Goal: Task Accomplishment & Management: Manage account settings

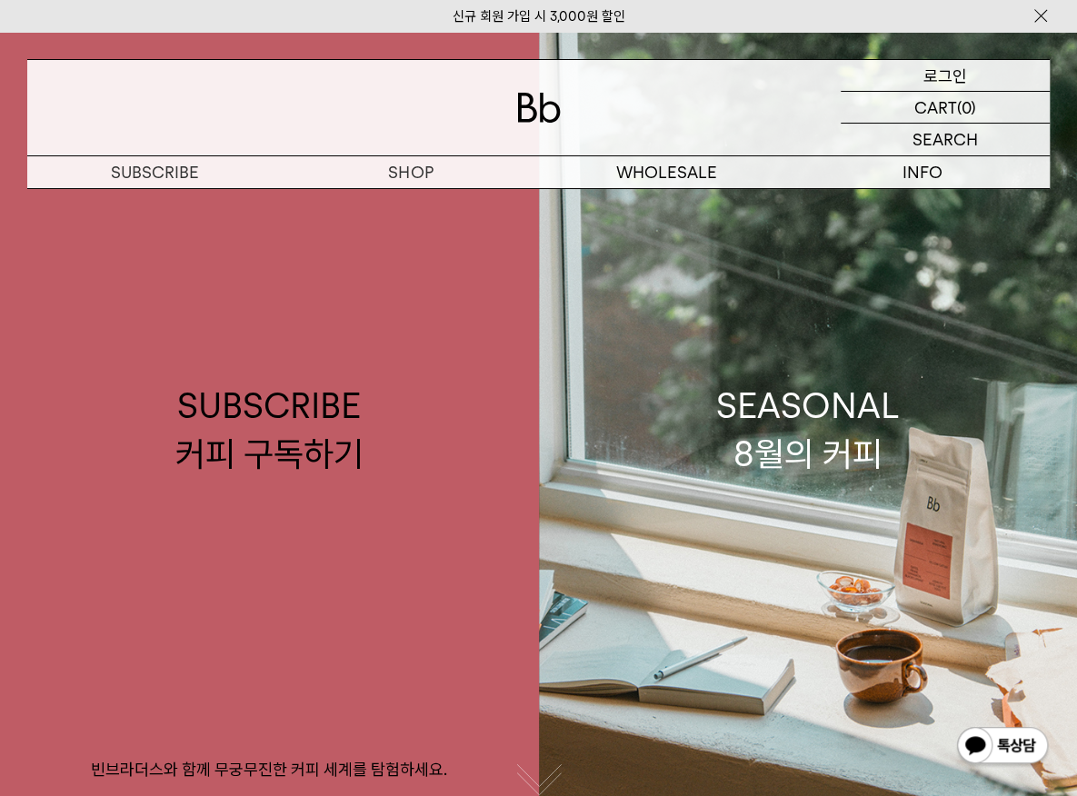
click at [964, 75] on p "로그인" at bounding box center [946, 75] width 44 height 31
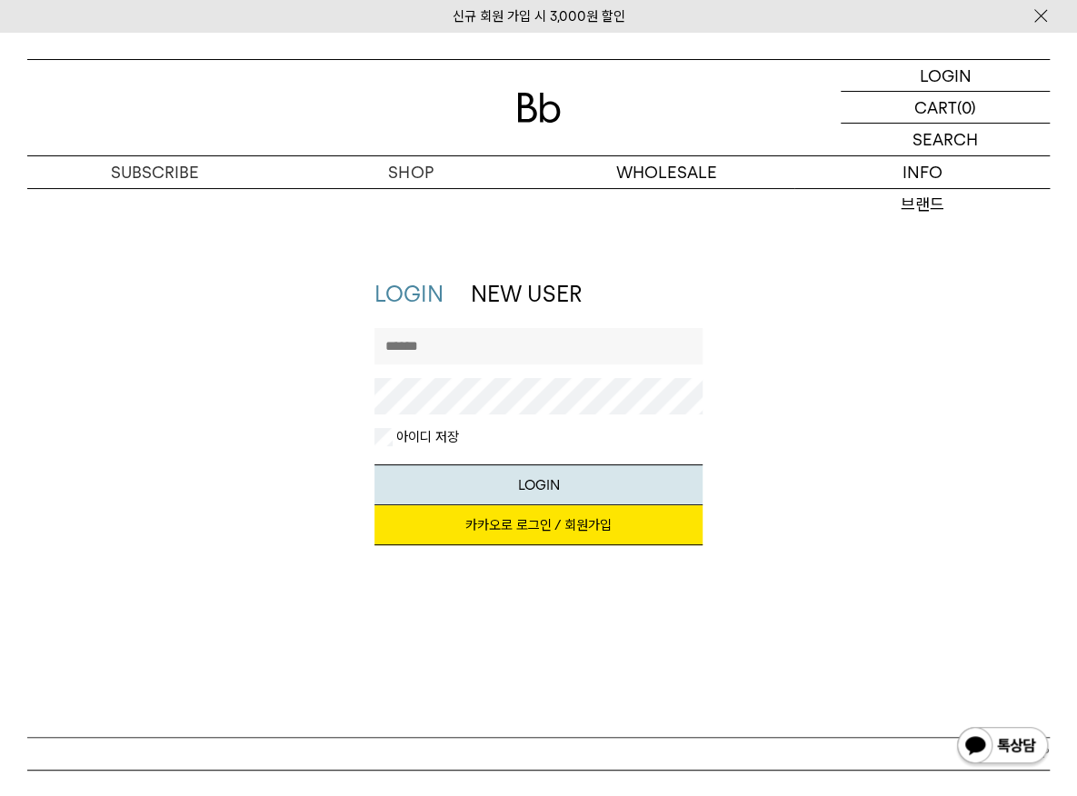
click at [585, 526] on link "카카오로 로그인 / 회원가입" at bounding box center [539, 526] width 329 height 40
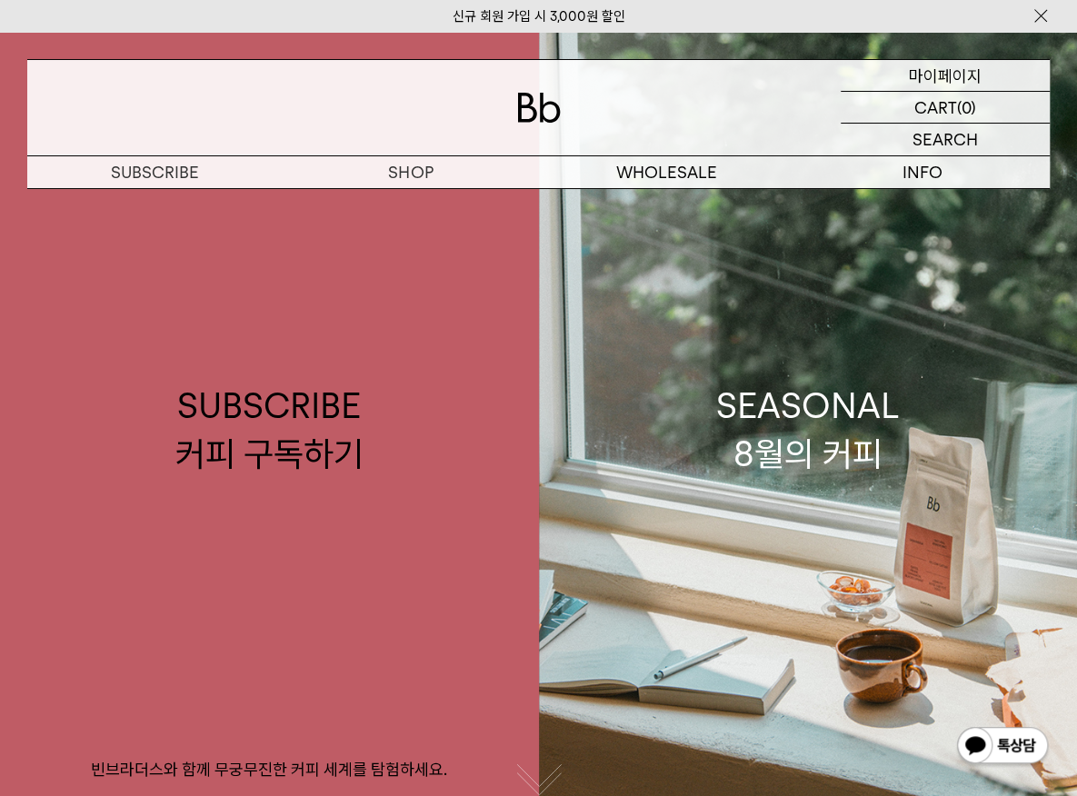
click at [969, 76] on p "마이페이지" at bounding box center [945, 75] width 73 height 31
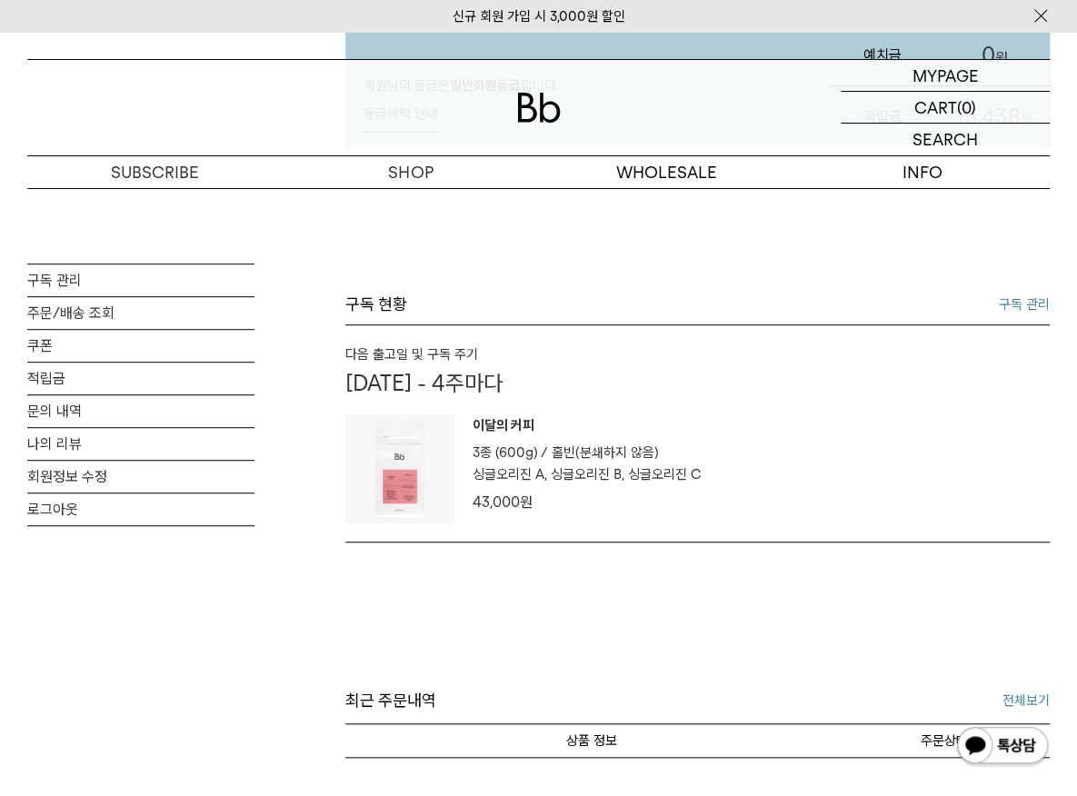
scroll to position [364, 0]
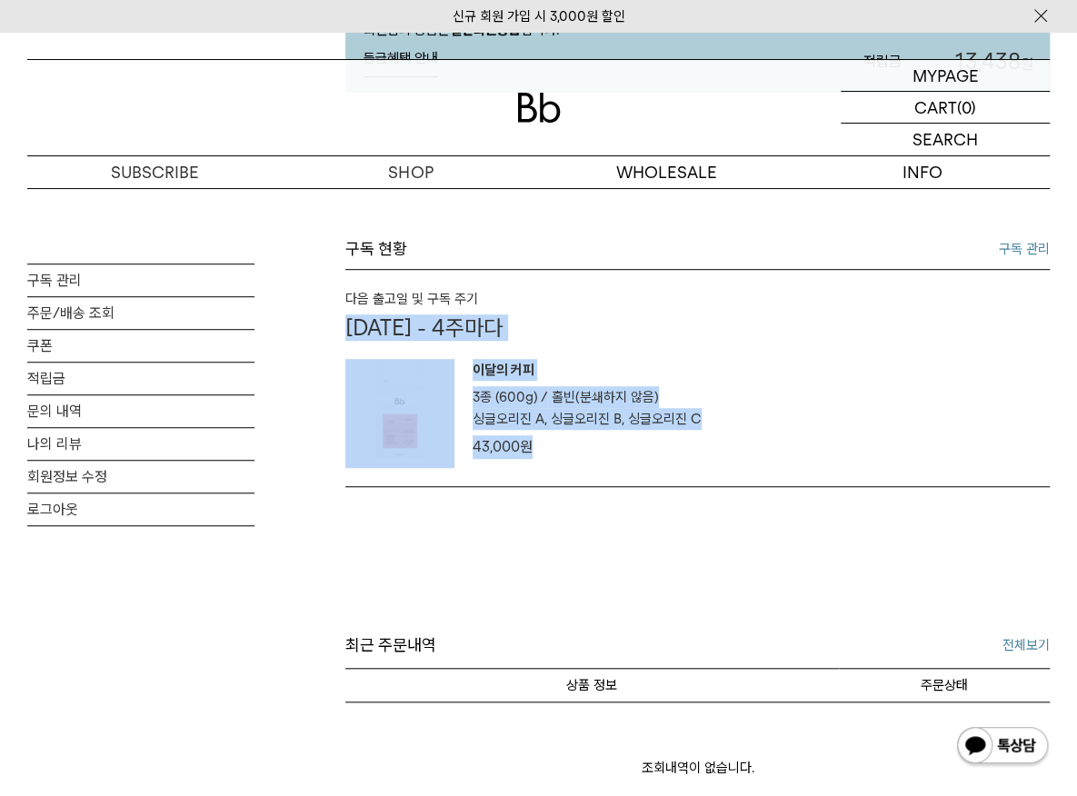
drag, startPoint x: 340, startPoint y: 325, endPoint x: 684, endPoint y: 442, distance: 363.2
click at [686, 454] on div "MY PAGE 구독 관리 주문/배송 조회 쿠폰 적립금 문의 내역 나의 리뷰 회원정보 수정 로그아웃 예정규님 안녕하세요! 회원님의 등급은 일반회…" at bounding box center [538, 473] width 1023 height 1296
click at [380, 328] on p "07월 30일 - 4주마다" at bounding box center [698, 328] width 705 height 26
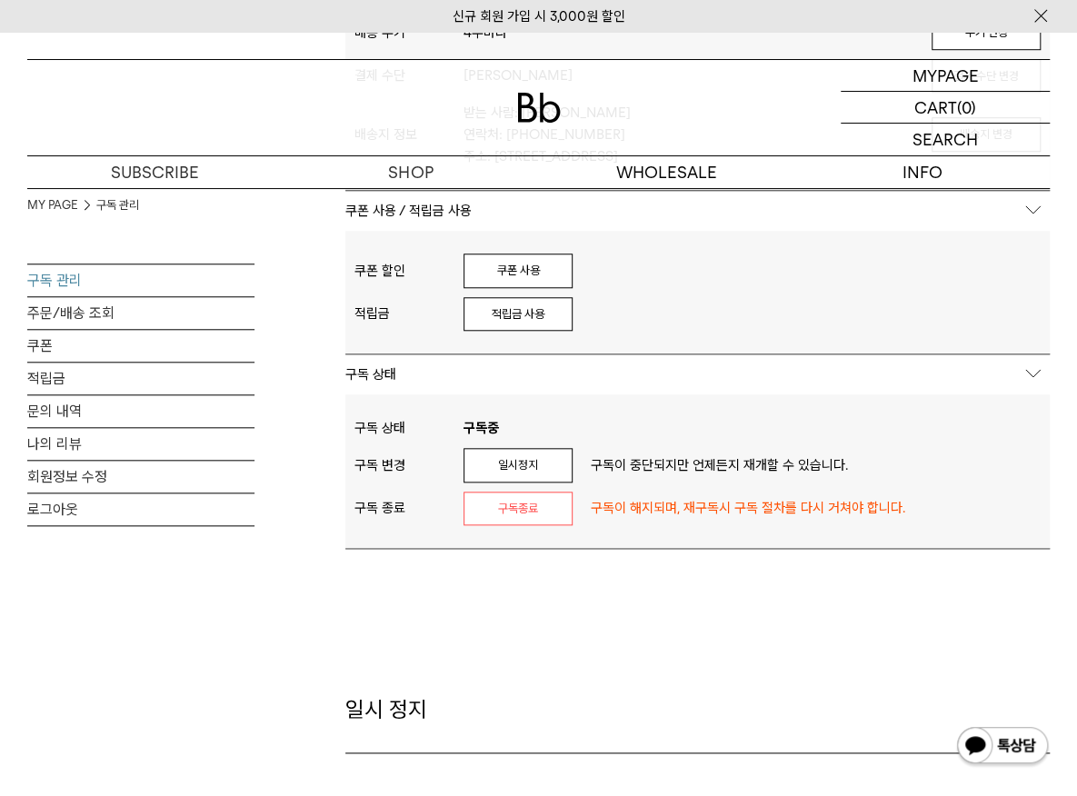
scroll to position [546, 0]
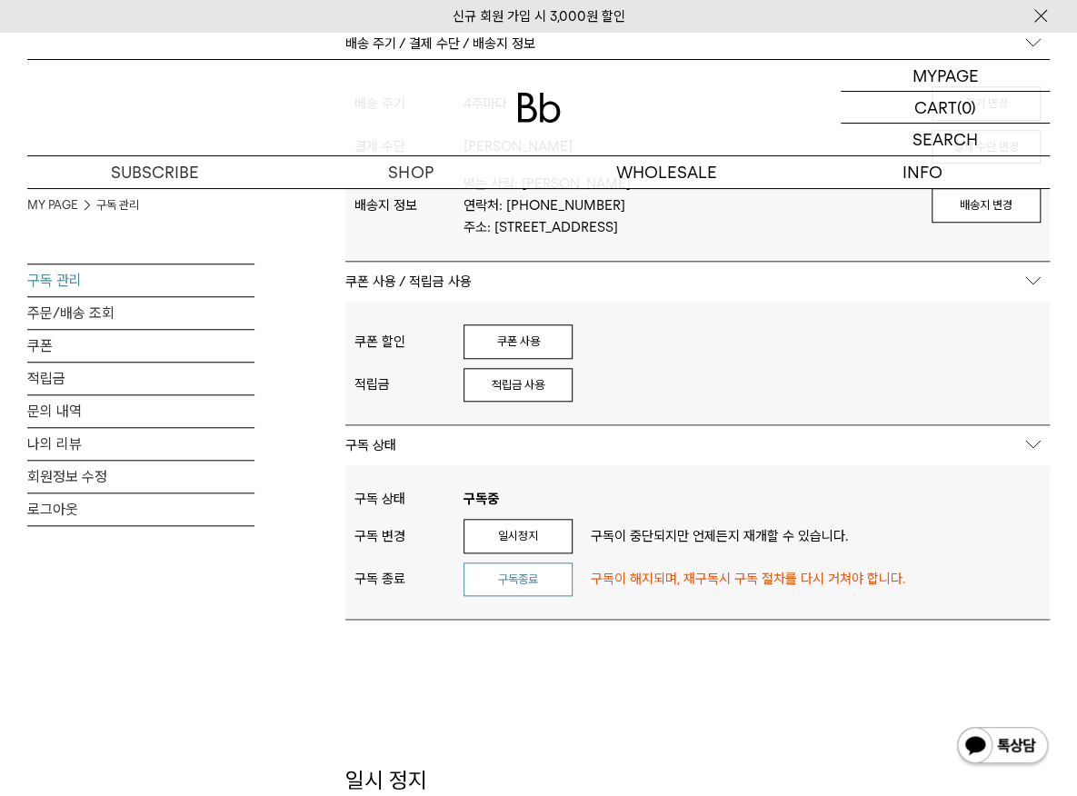
click at [515, 563] on button "구독종료" at bounding box center [518, 580] width 109 height 35
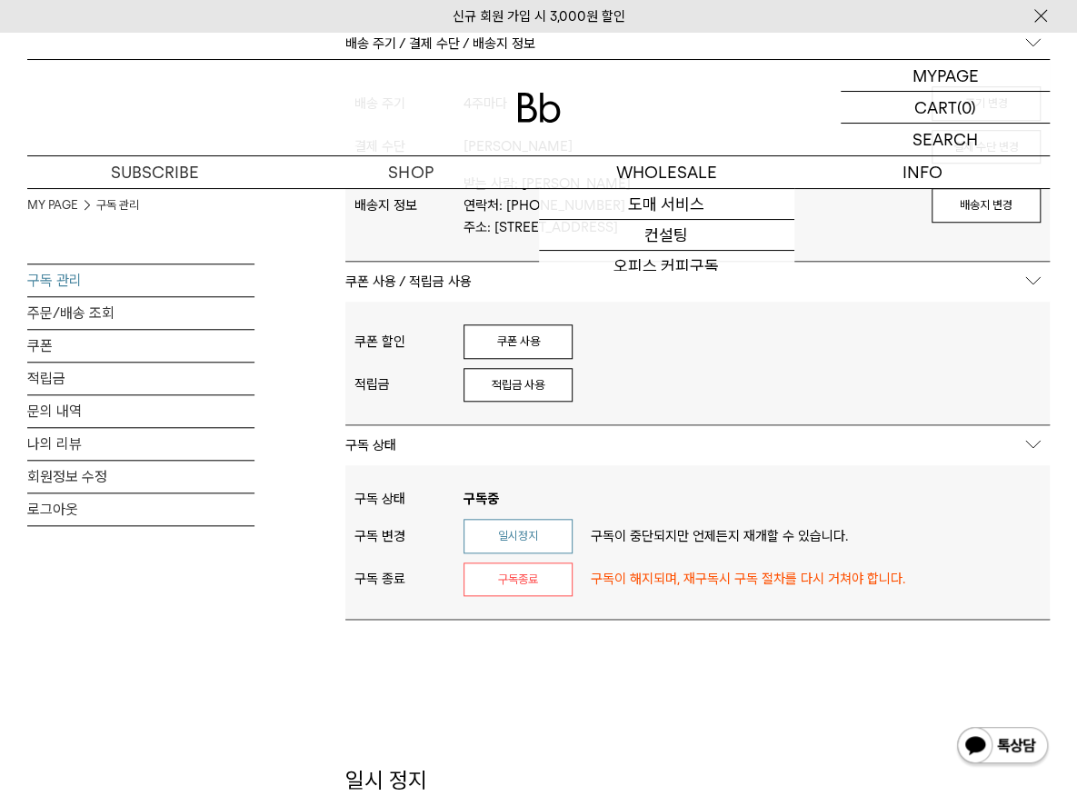
click at [531, 519] on button "일시정지" at bounding box center [518, 536] width 109 height 35
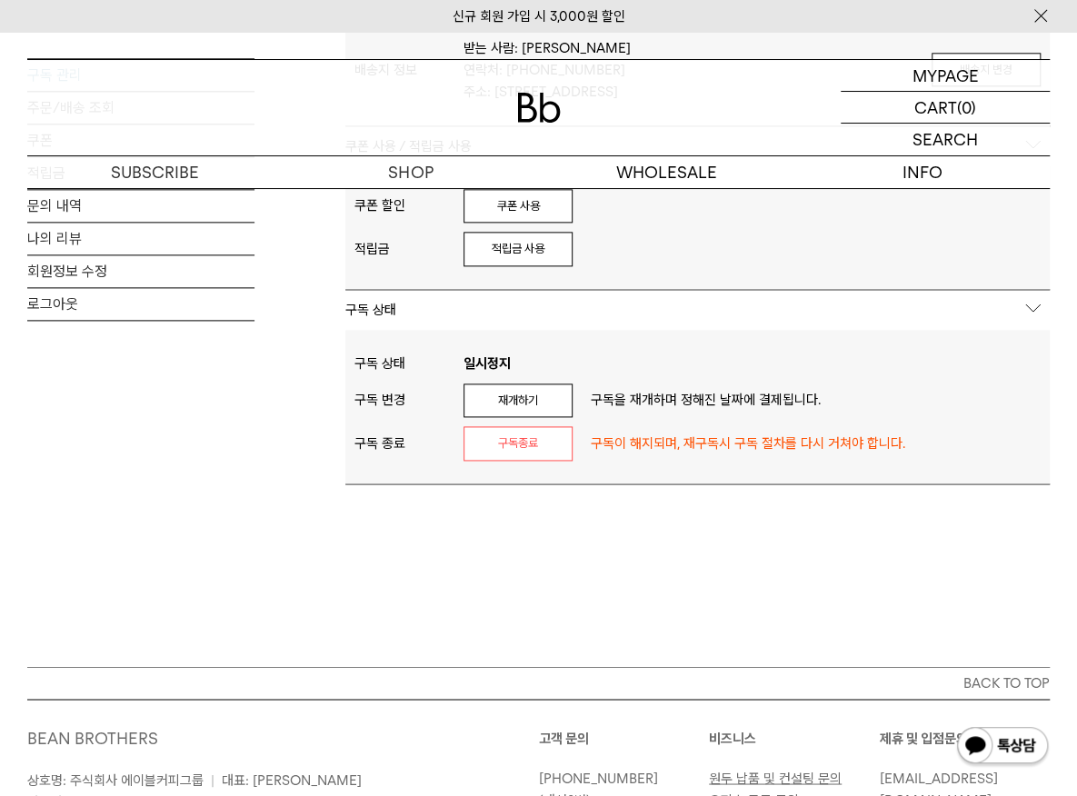
scroll to position [1000, 0]
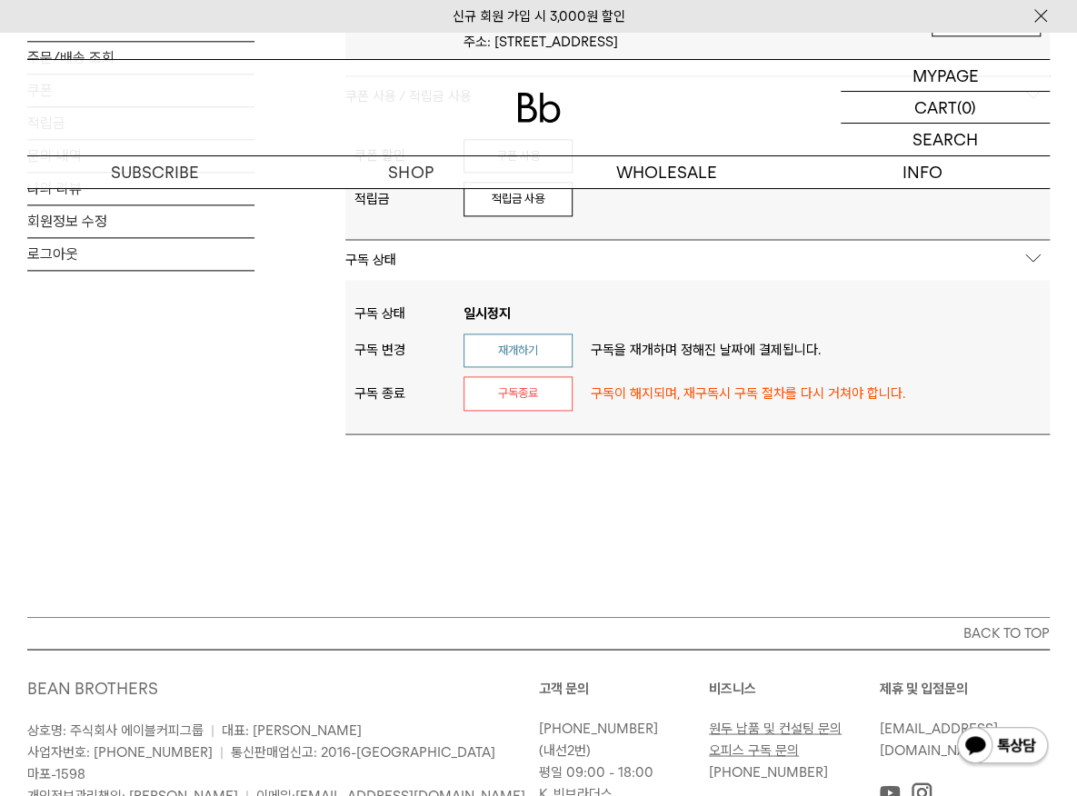
click at [546, 343] on button "재개하기" at bounding box center [518, 351] width 109 height 35
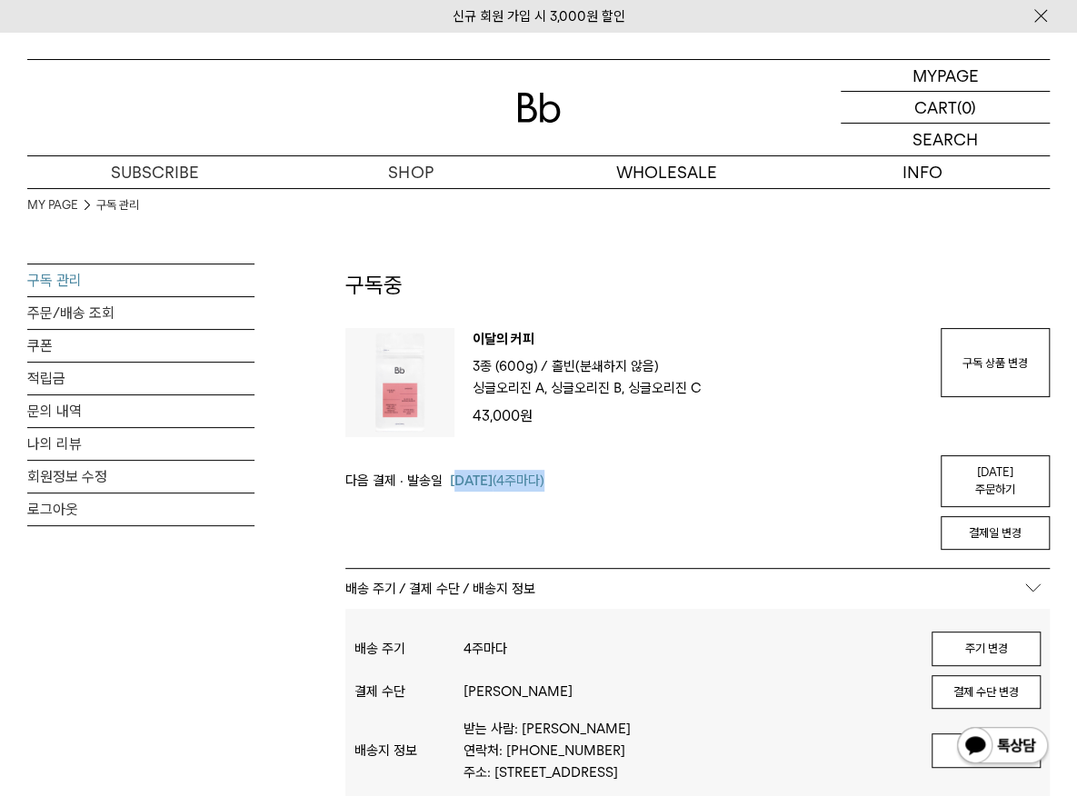
drag, startPoint x: 453, startPoint y: 476, endPoint x: 602, endPoint y: 481, distance: 149.2
click at [602, 481] on div "다음 결제 · 발송일 07월 30일 (4주마다) 오늘 주문하기" at bounding box center [698, 482] width 705 height 52
click at [1011, 516] on button "결제일 변경" at bounding box center [995, 533] width 109 height 35
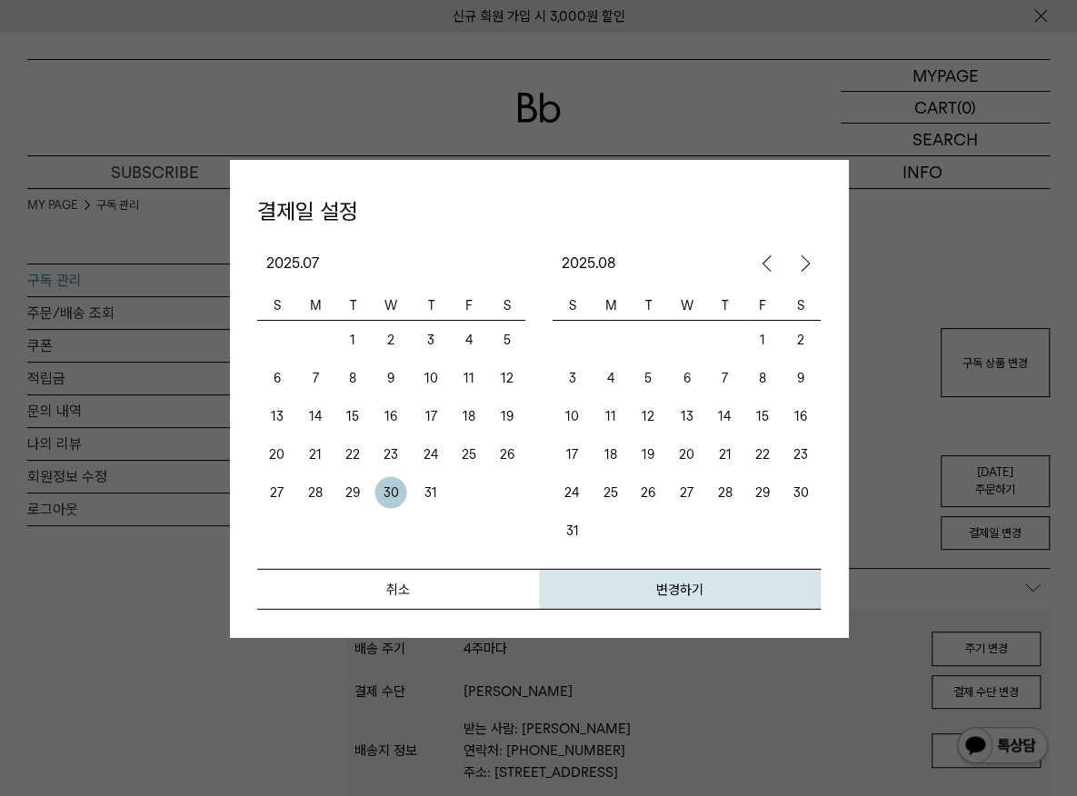
click at [606, 458] on td "18" at bounding box center [610, 454] width 37 height 38
click at [668, 586] on button "변경하기" at bounding box center [680, 588] width 282 height 41
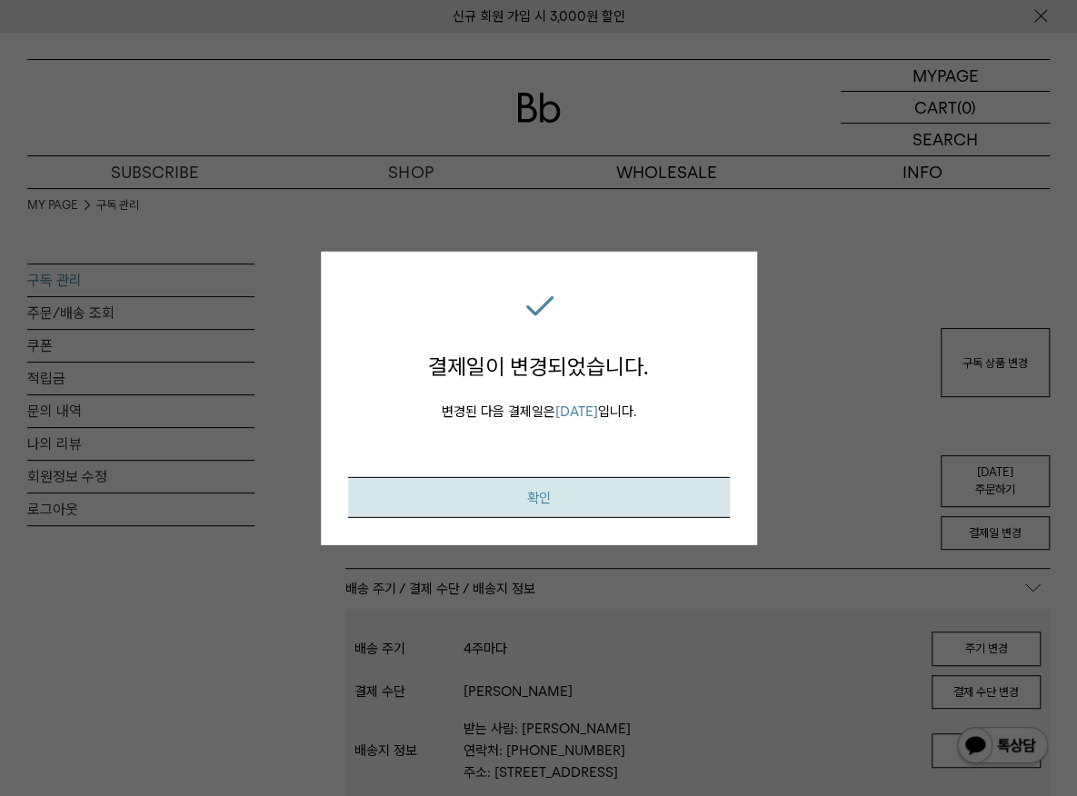
click at [615, 491] on button "확인" at bounding box center [539, 496] width 382 height 41
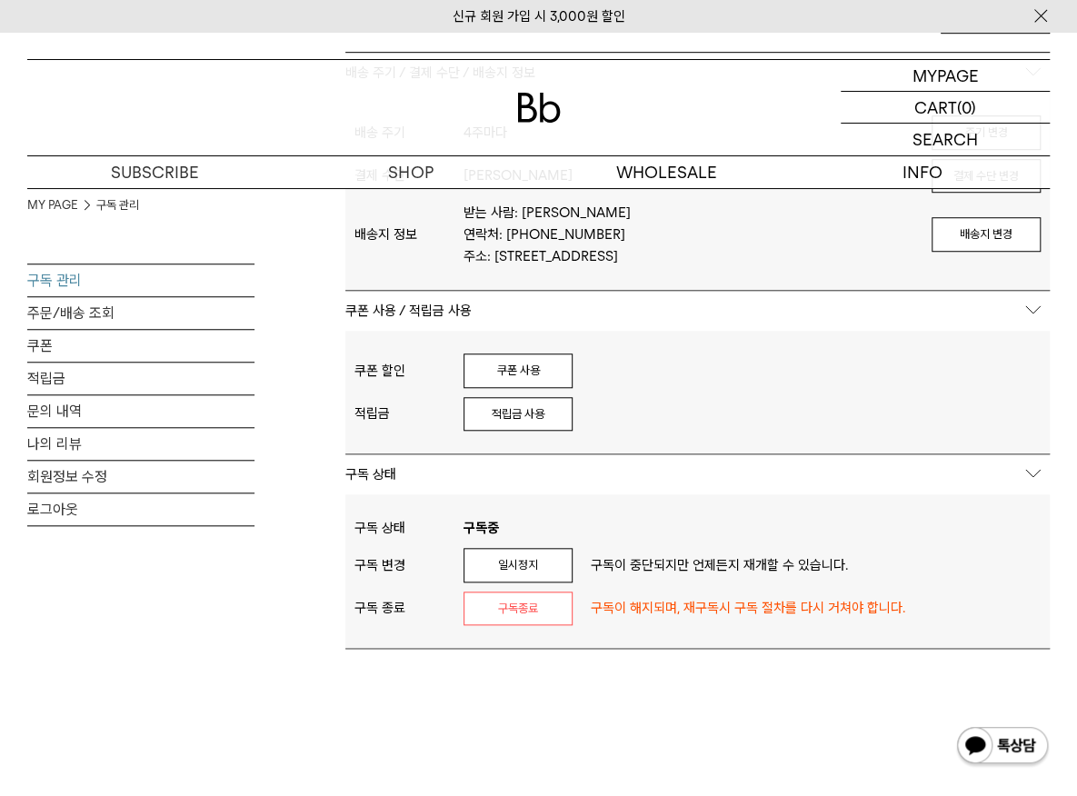
scroll to position [546, 0]
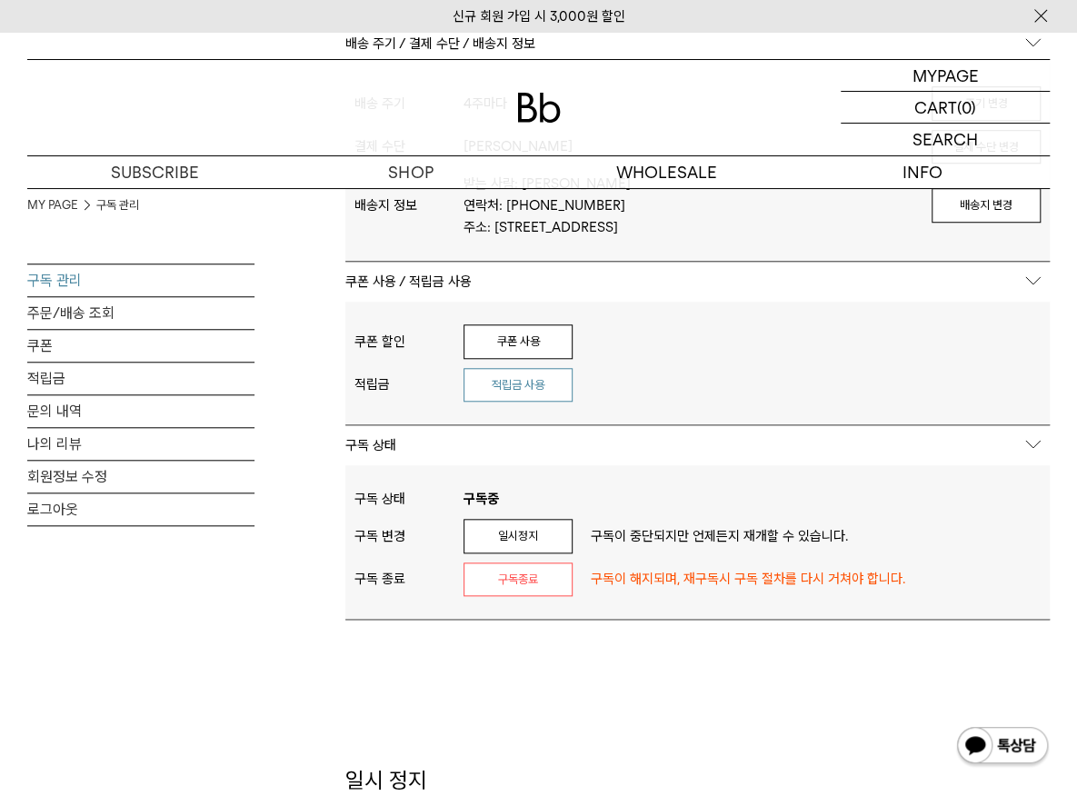
click at [511, 376] on button "적립금 사용" at bounding box center [518, 385] width 109 height 35
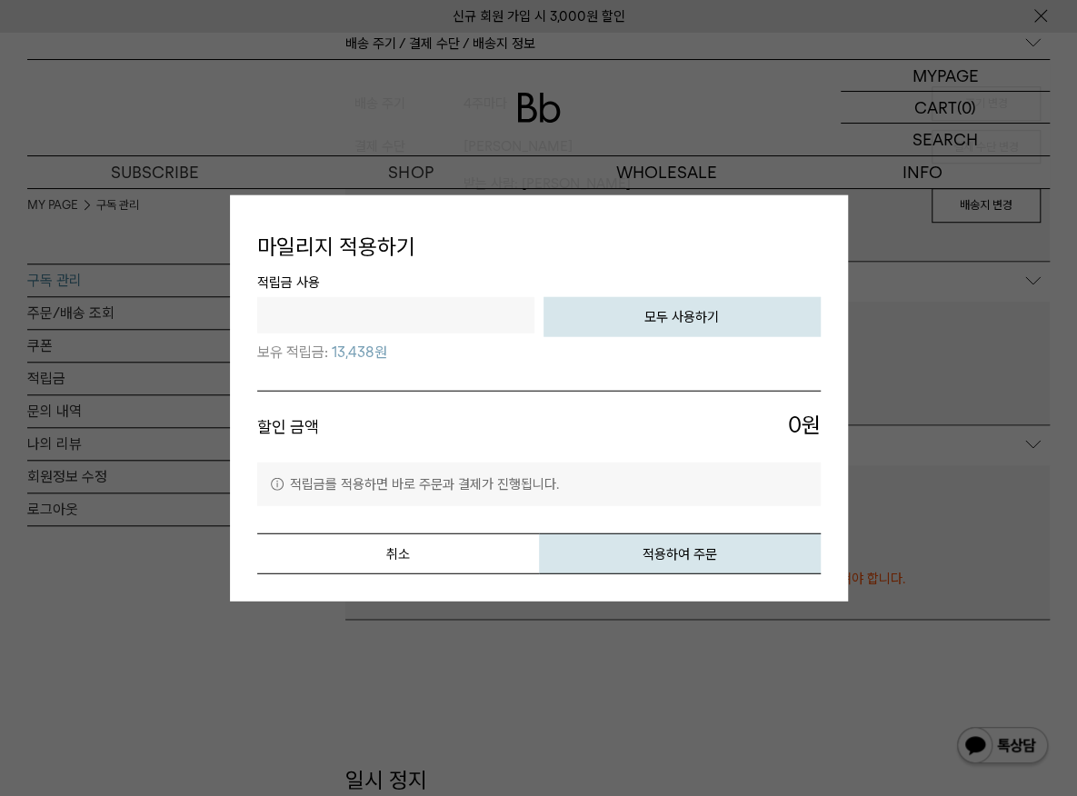
click at [578, 322] on button "모두 사용하기" at bounding box center [682, 316] width 277 height 40
type input "*****"
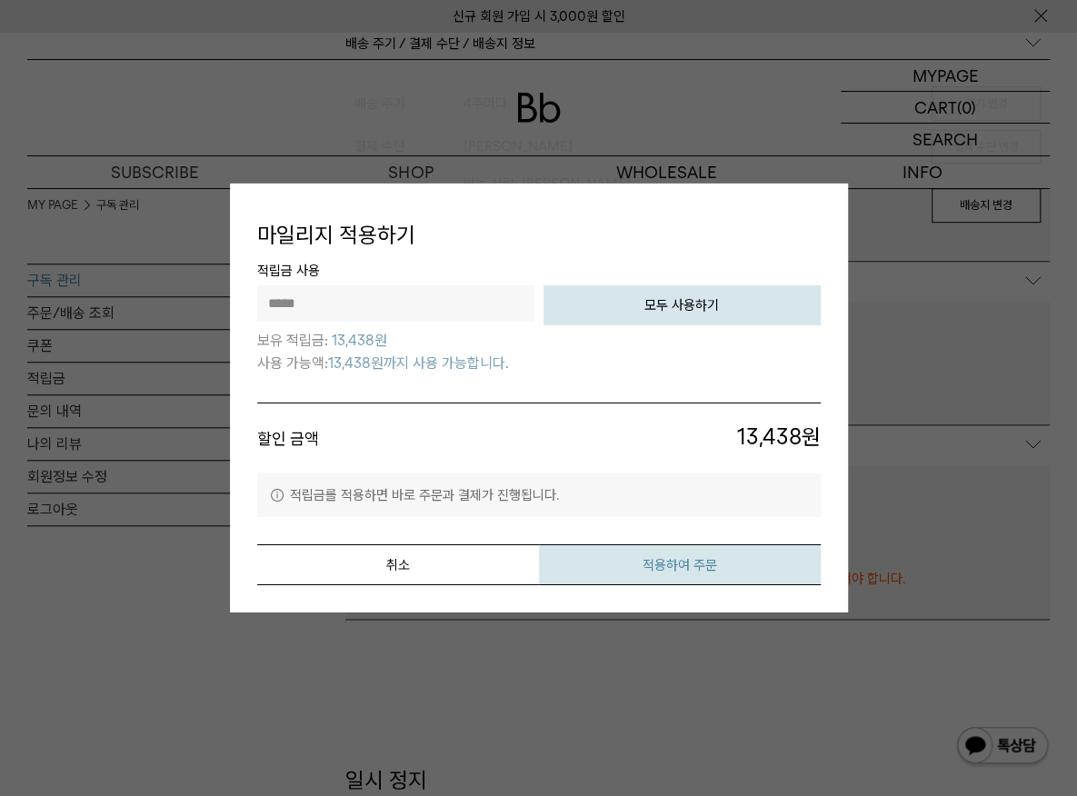
click at [644, 556] on button "적용하여 주문" at bounding box center [680, 565] width 282 height 41
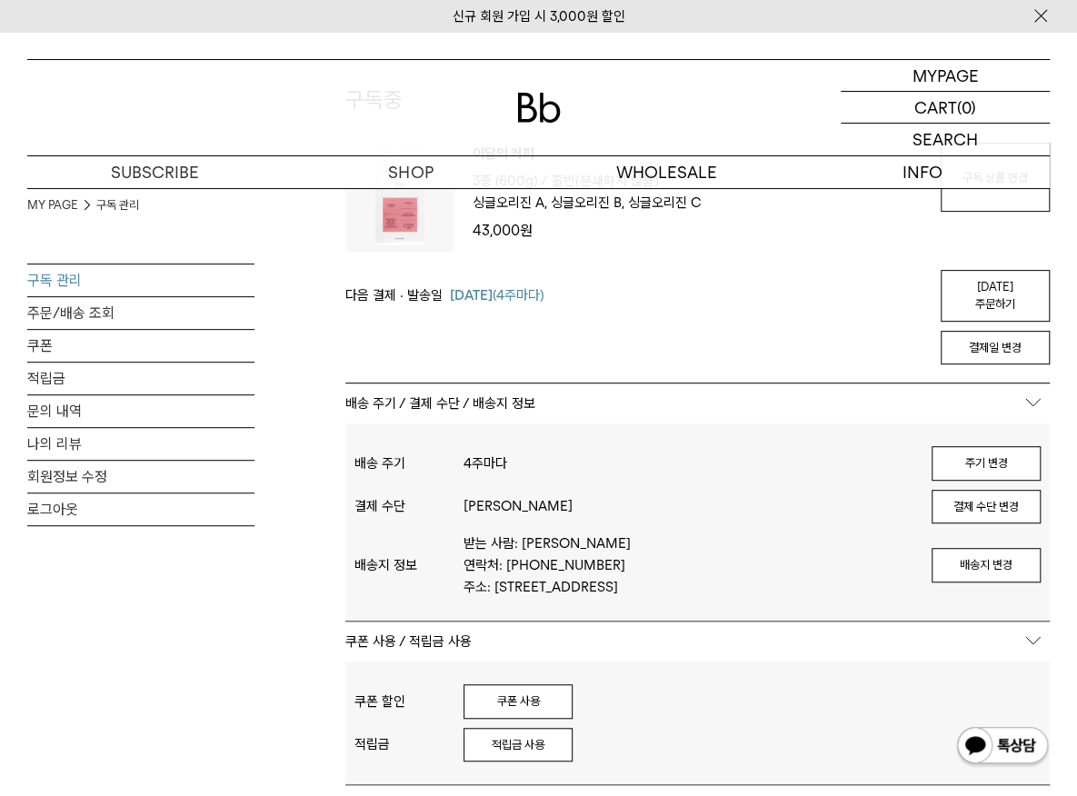
scroll to position [0, 0]
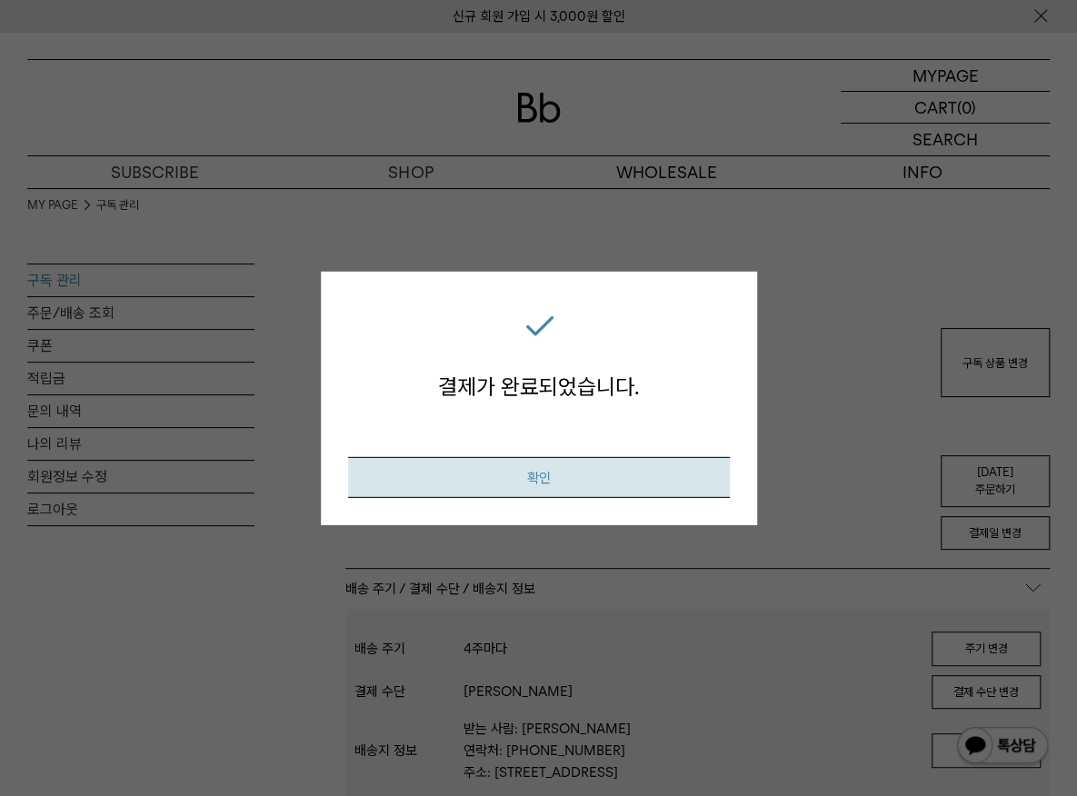
click at [647, 465] on button "확인" at bounding box center [539, 476] width 382 height 41
